Goal: Transaction & Acquisition: Purchase product/service

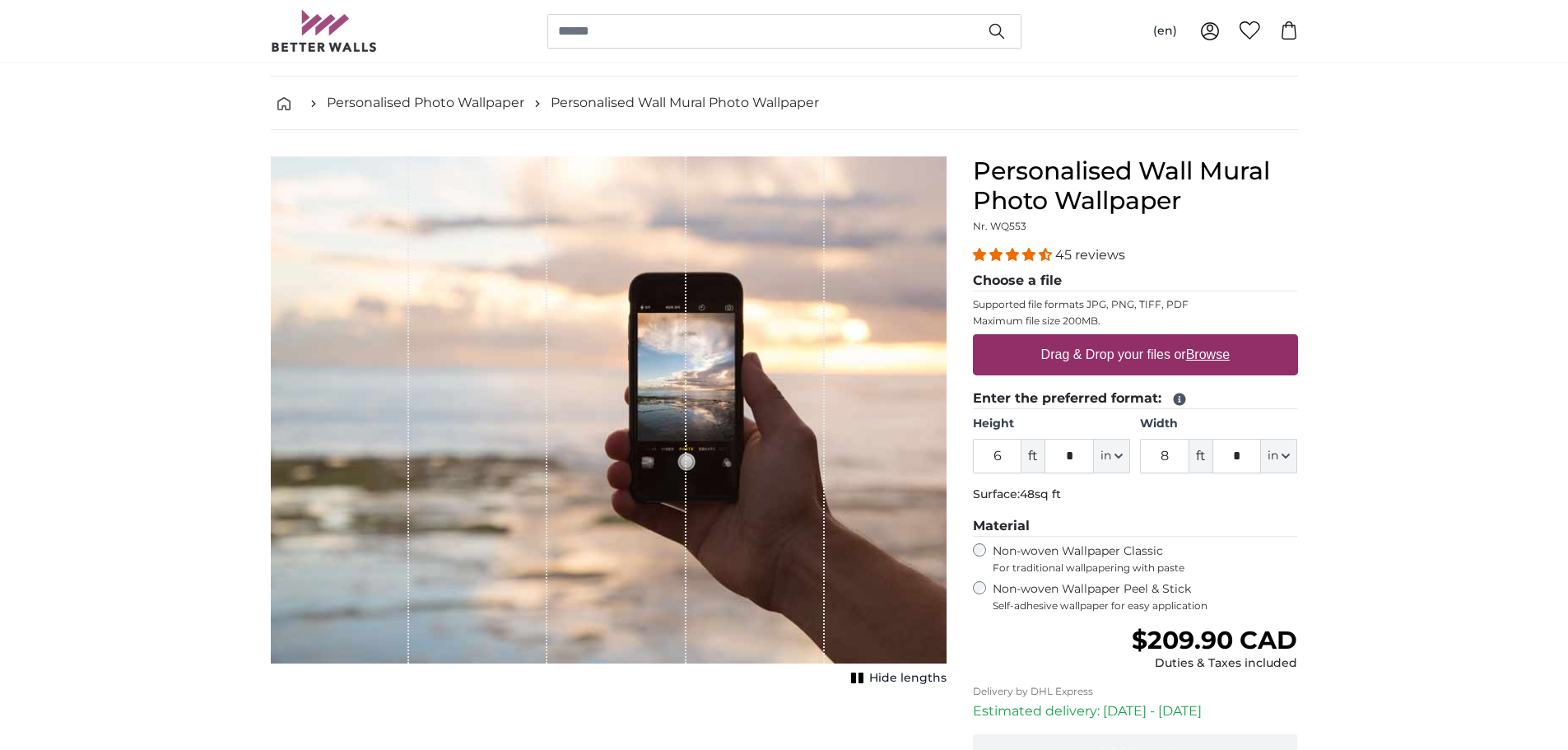
scroll to position [82, 0]
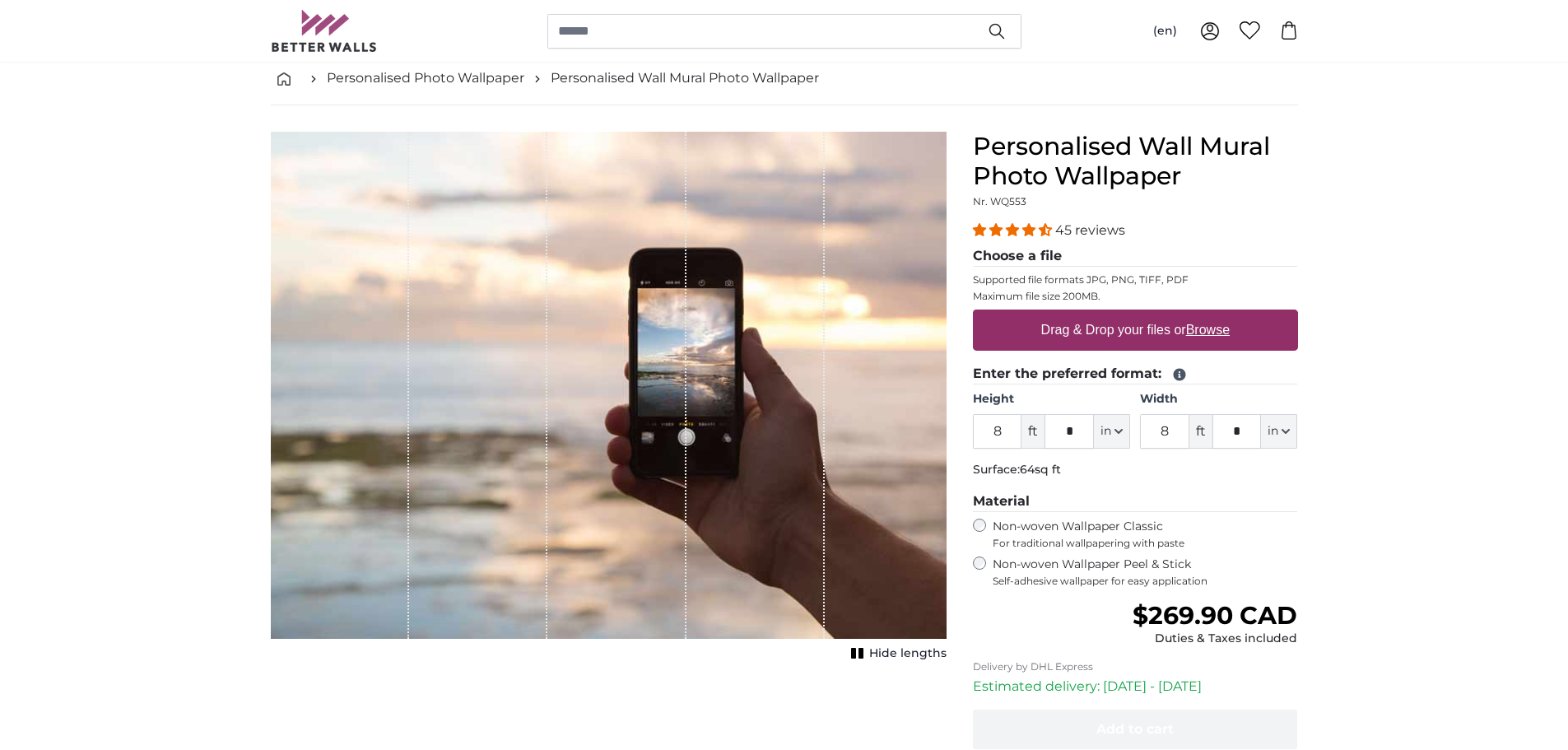
type input "8"
click at [1185, 434] on input "8" at bounding box center [1164, 431] width 50 height 35
type input "10"
click at [1017, 566] on label "Non-woven Wallpaper Peel & Stick Self-adhesive wallpaper for easy application" at bounding box center [1145, 571] width 306 height 31
